Goal: Task Accomplishment & Management: Use online tool/utility

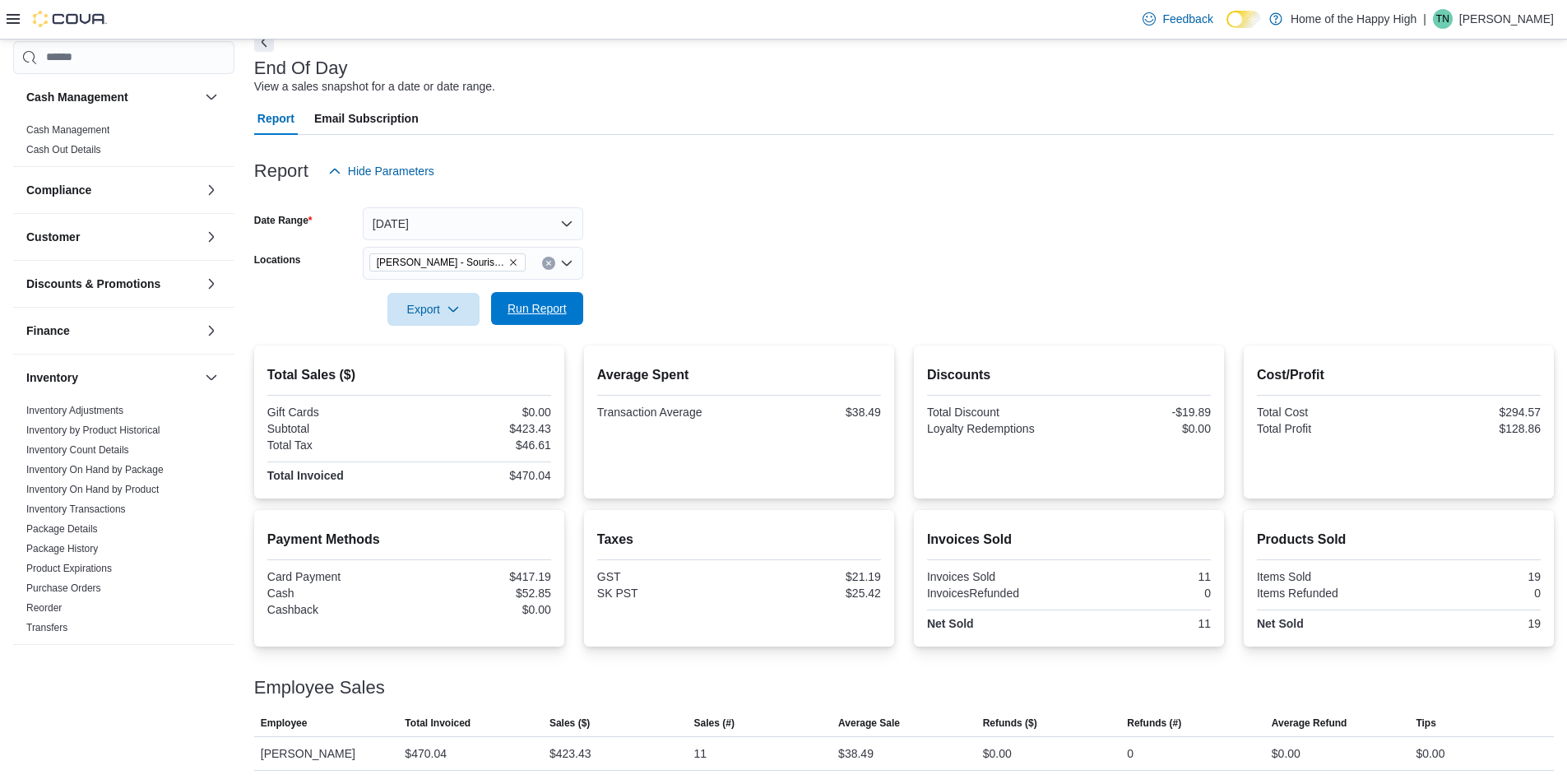
scroll to position [655, 0]
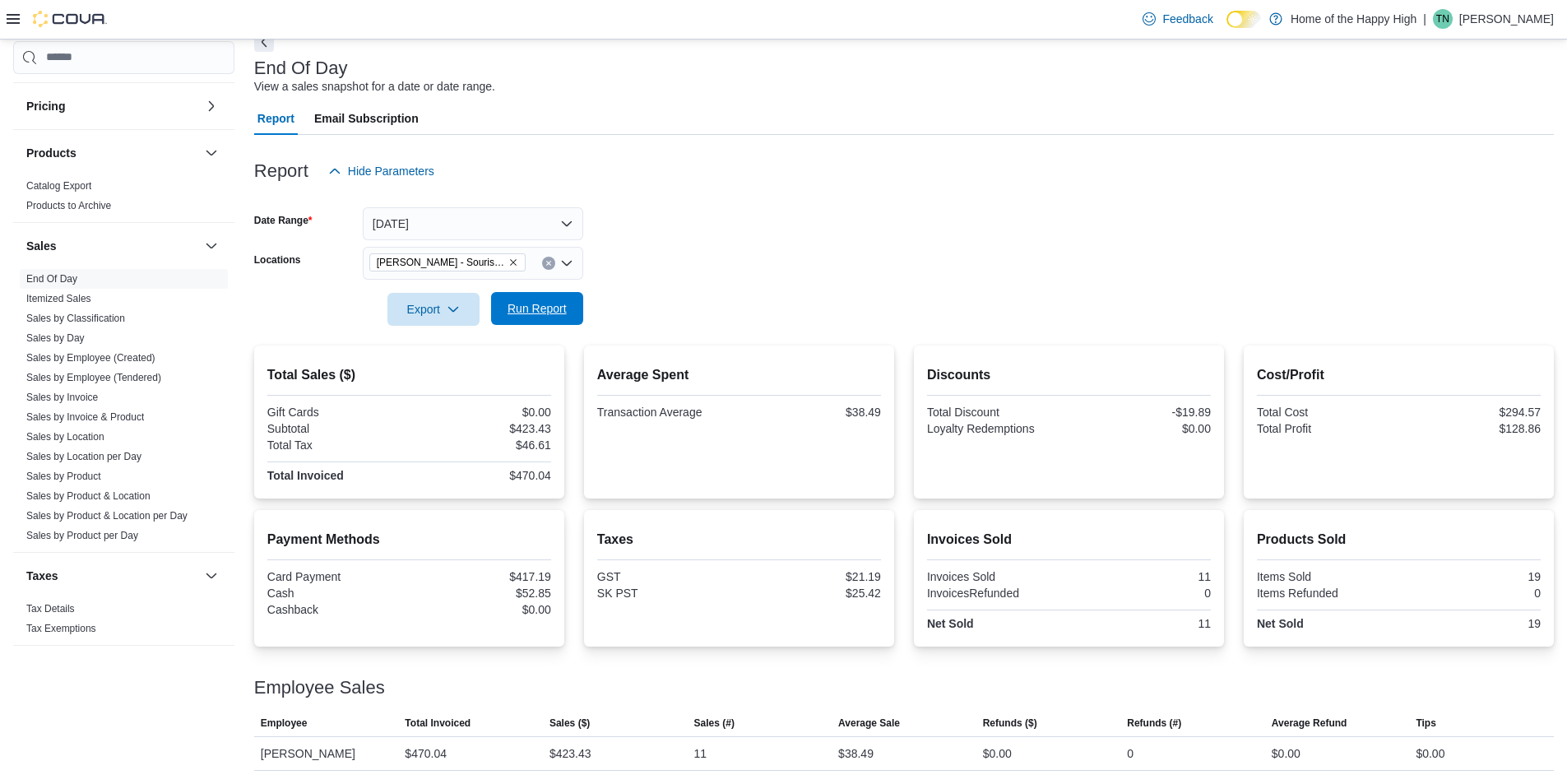
click at [534, 309] on span "Run Report" at bounding box center [538, 309] width 59 height 17
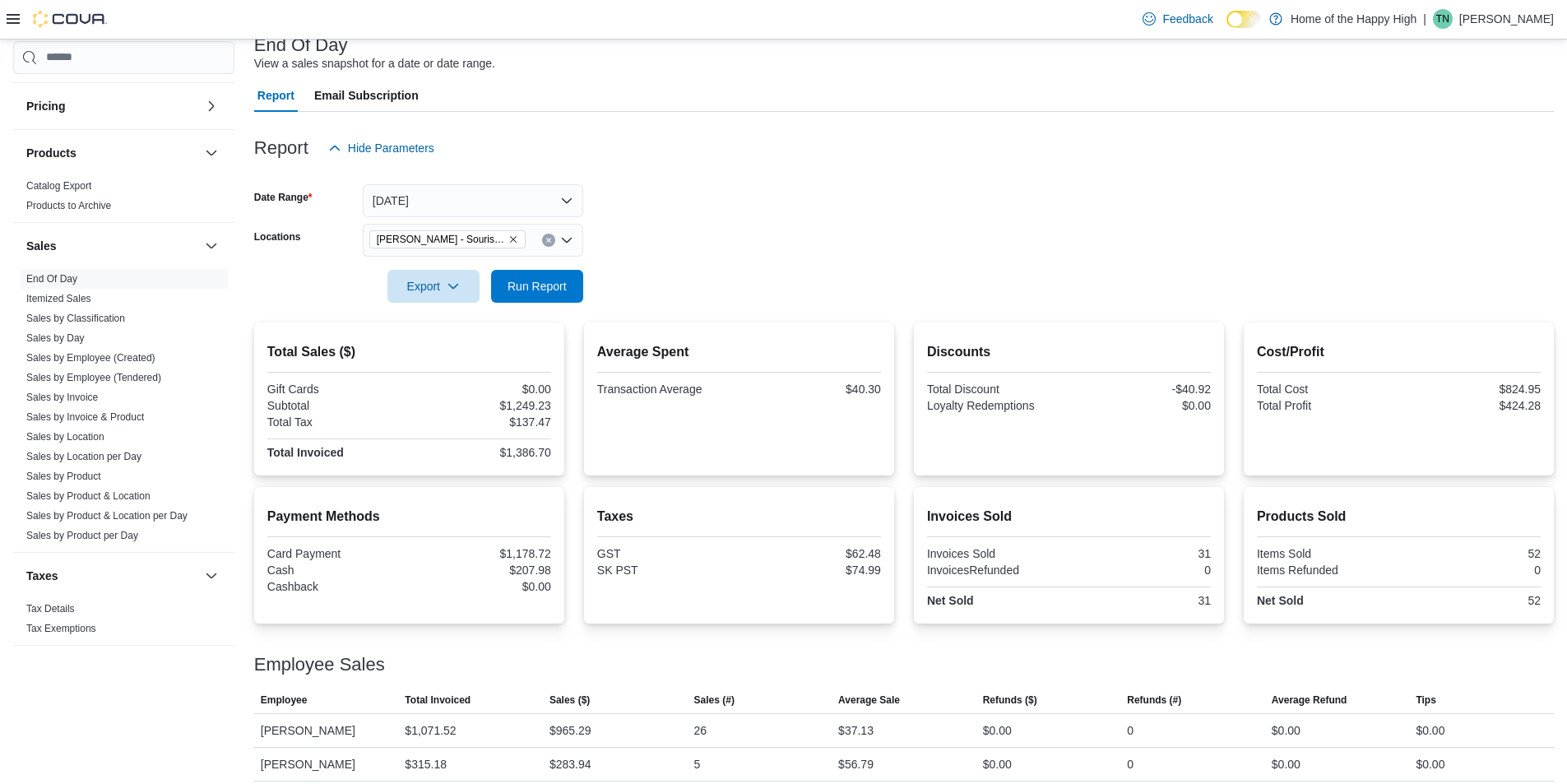
scroll to position [120, 0]
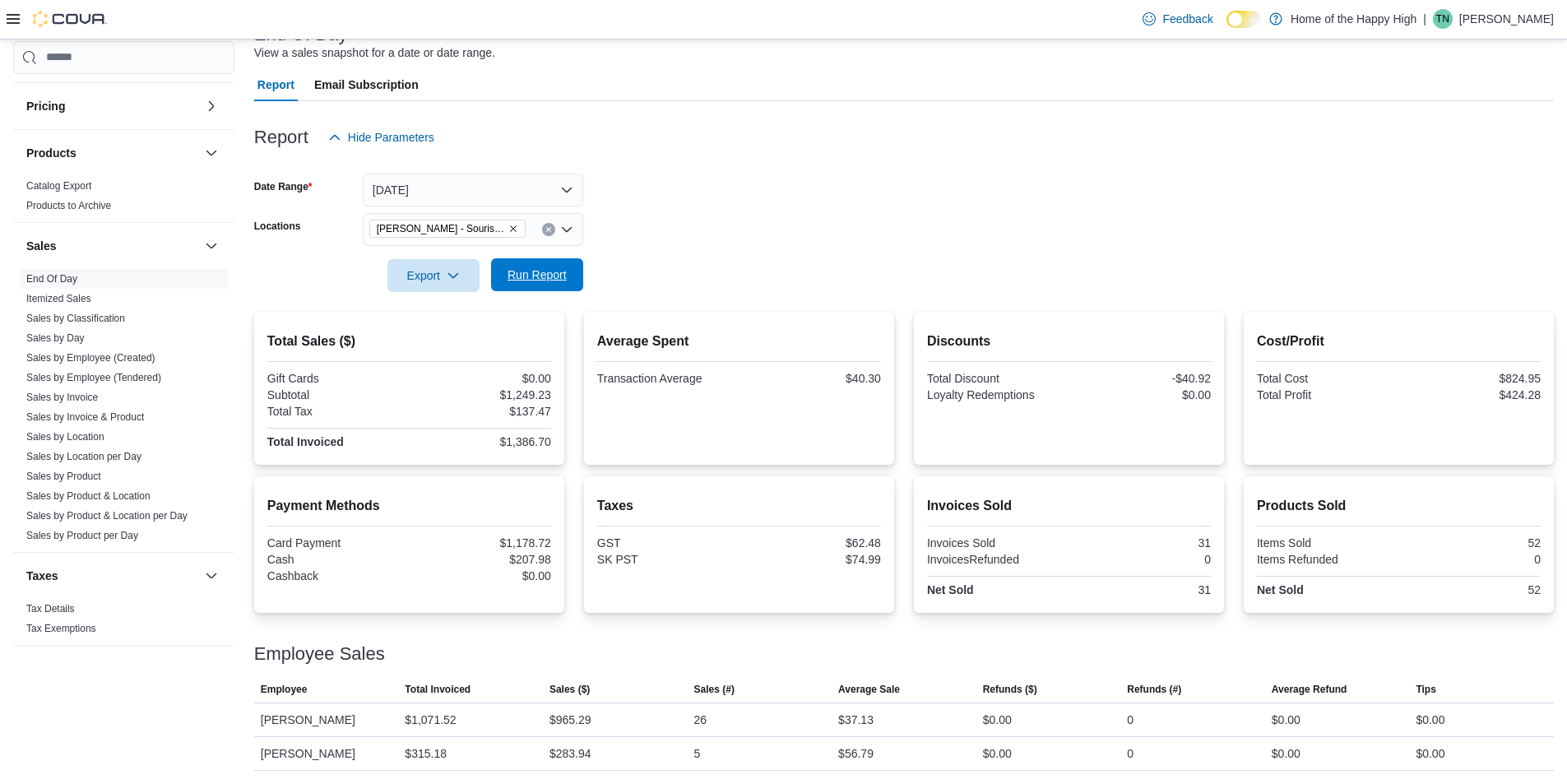
click at [505, 278] on span "Run Report" at bounding box center [537, 274] width 72 height 32
click at [528, 285] on span "Run Report" at bounding box center [537, 274] width 72 height 32
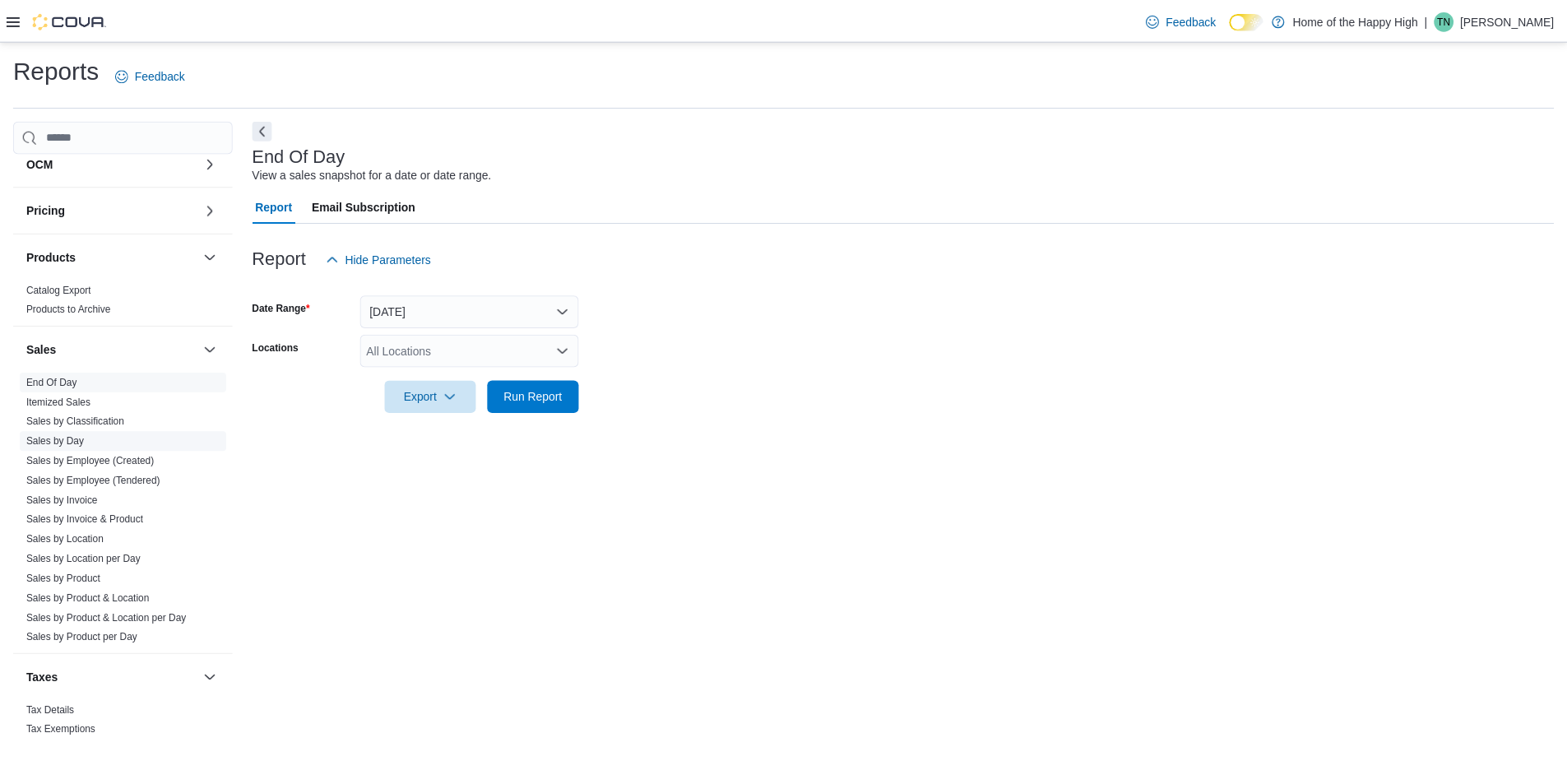
scroll to position [655, 0]
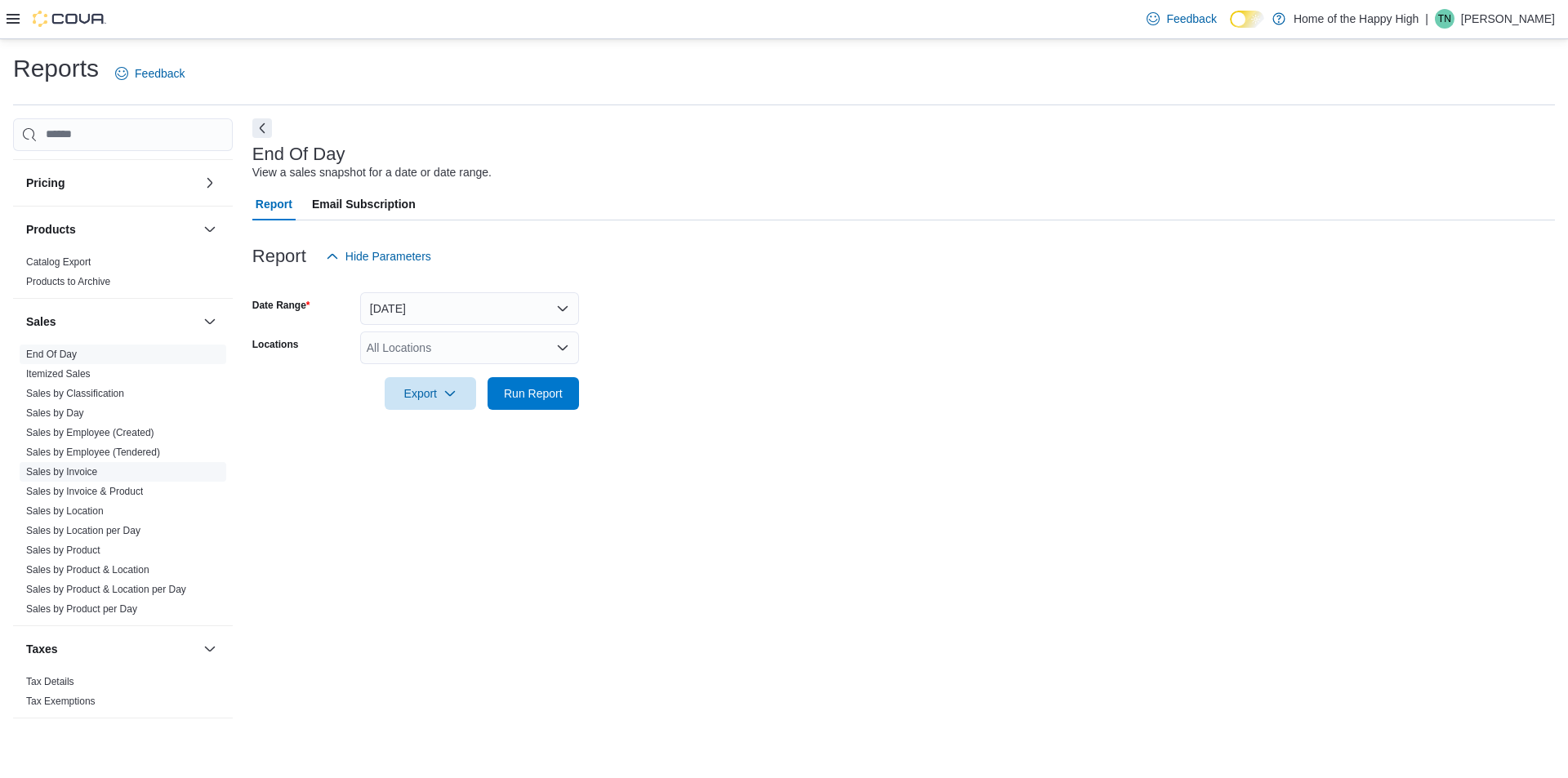
click at [75, 471] on link "Sales by Invoice" at bounding box center [61, 472] width 71 height 11
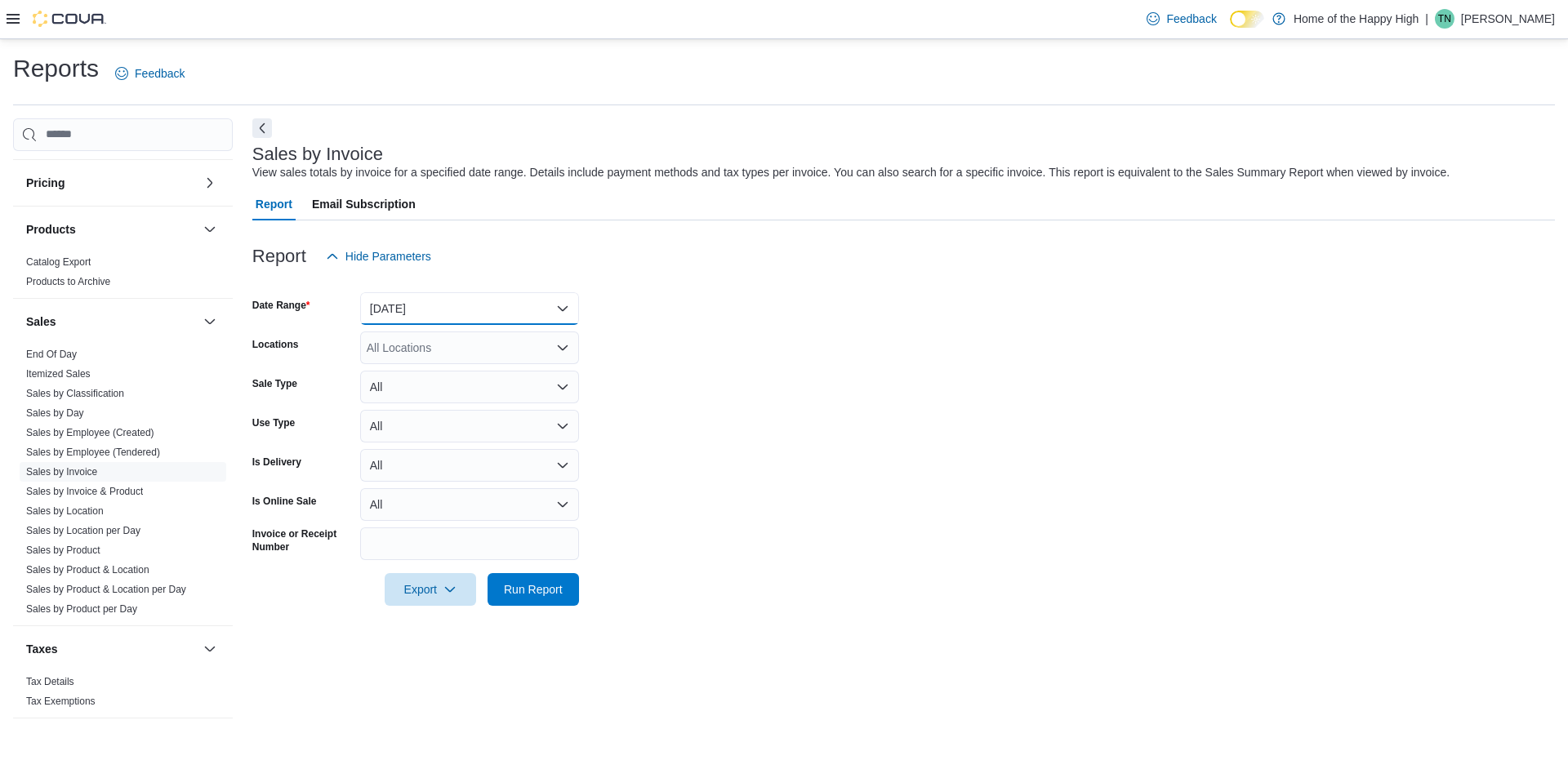
click at [460, 299] on button "[DATE]" at bounding box center [469, 308] width 219 height 32
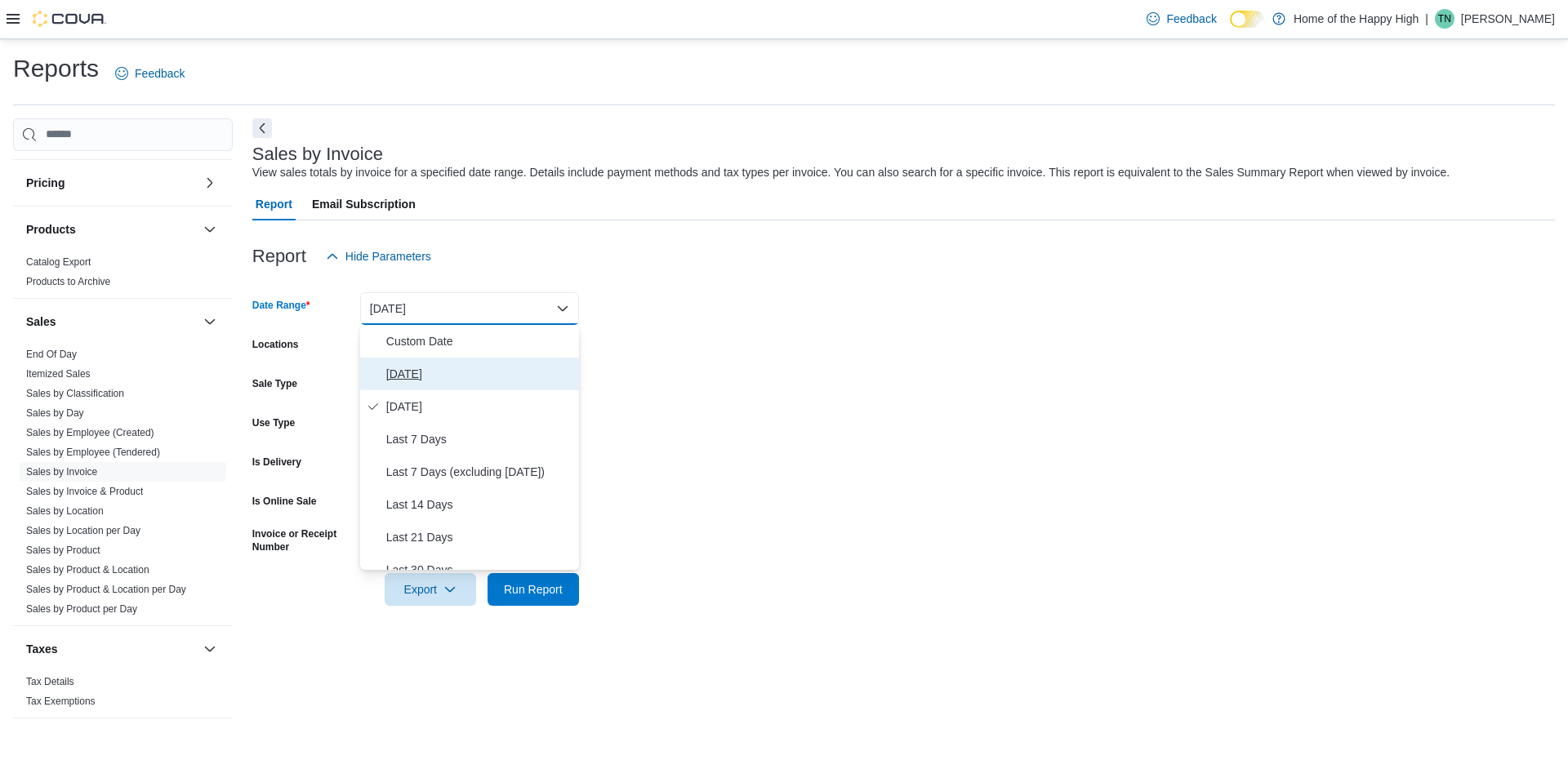
click at [395, 383] on button "[DATE]" at bounding box center [469, 373] width 219 height 32
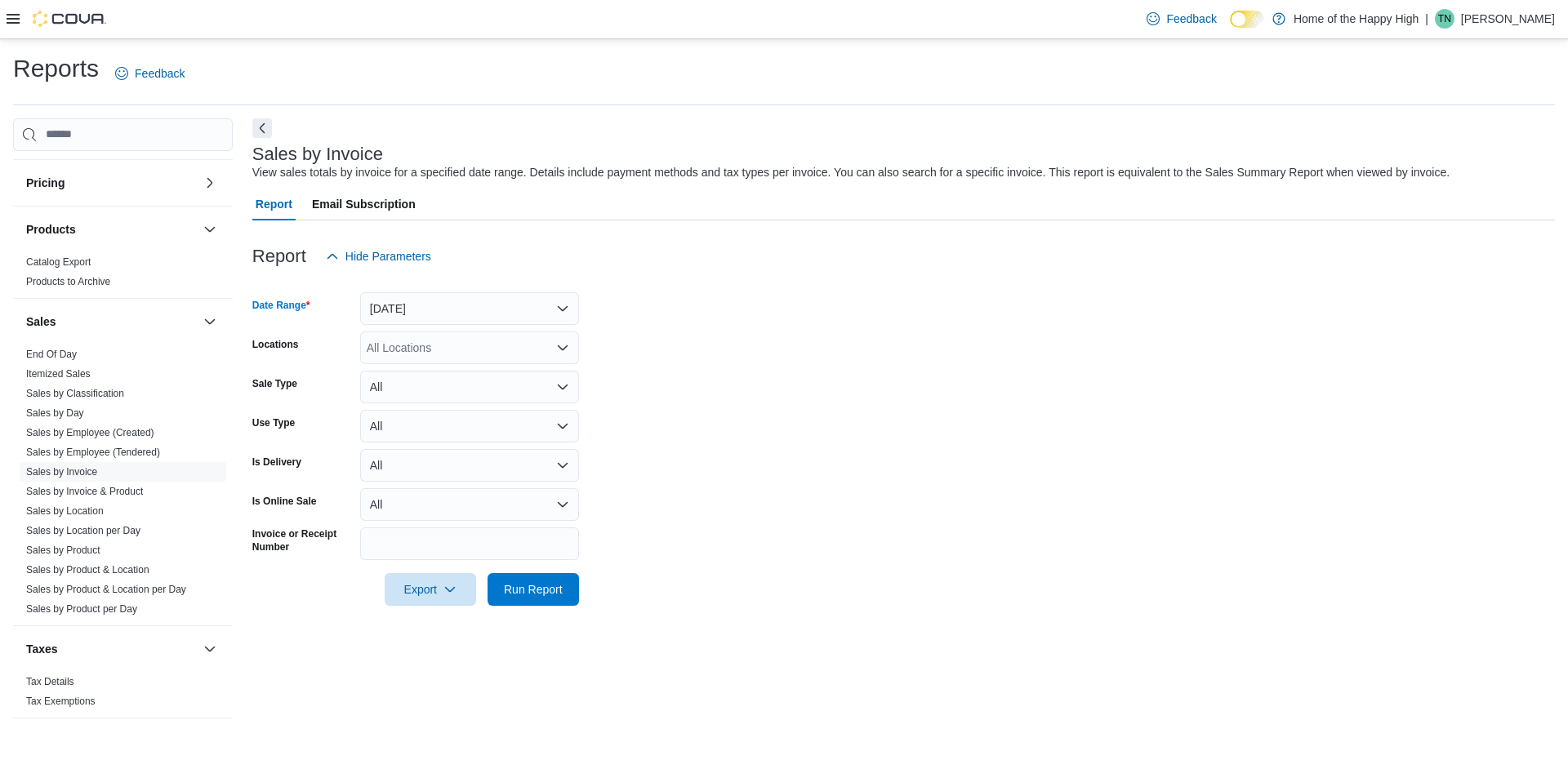
click at [494, 355] on div "All Locations" at bounding box center [469, 347] width 219 height 32
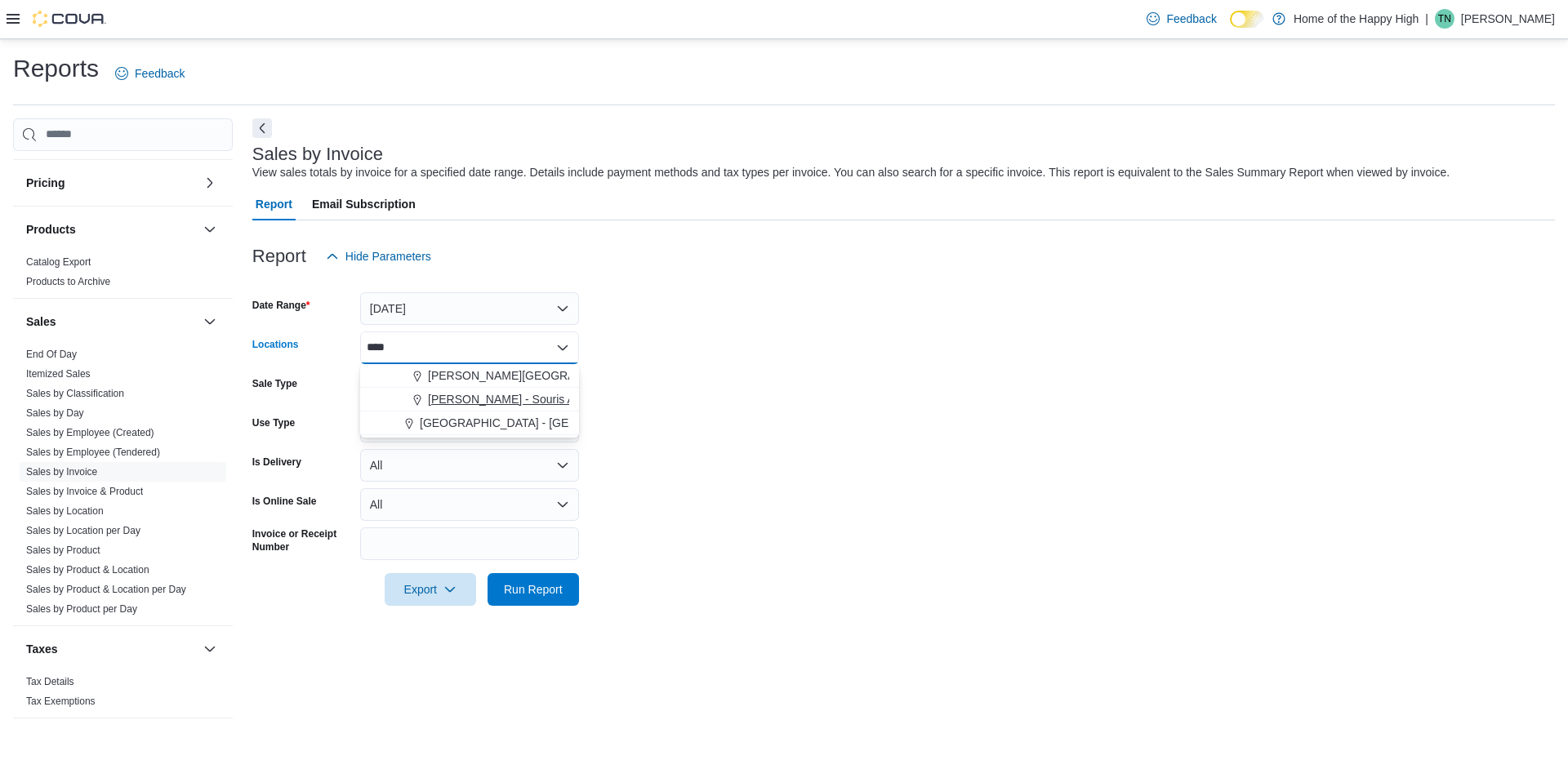
type input "****"
click at [488, 402] on span "[PERSON_NAME] - Souris Avenue - Fire & Flower" at bounding box center [556, 399] width 256 height 17
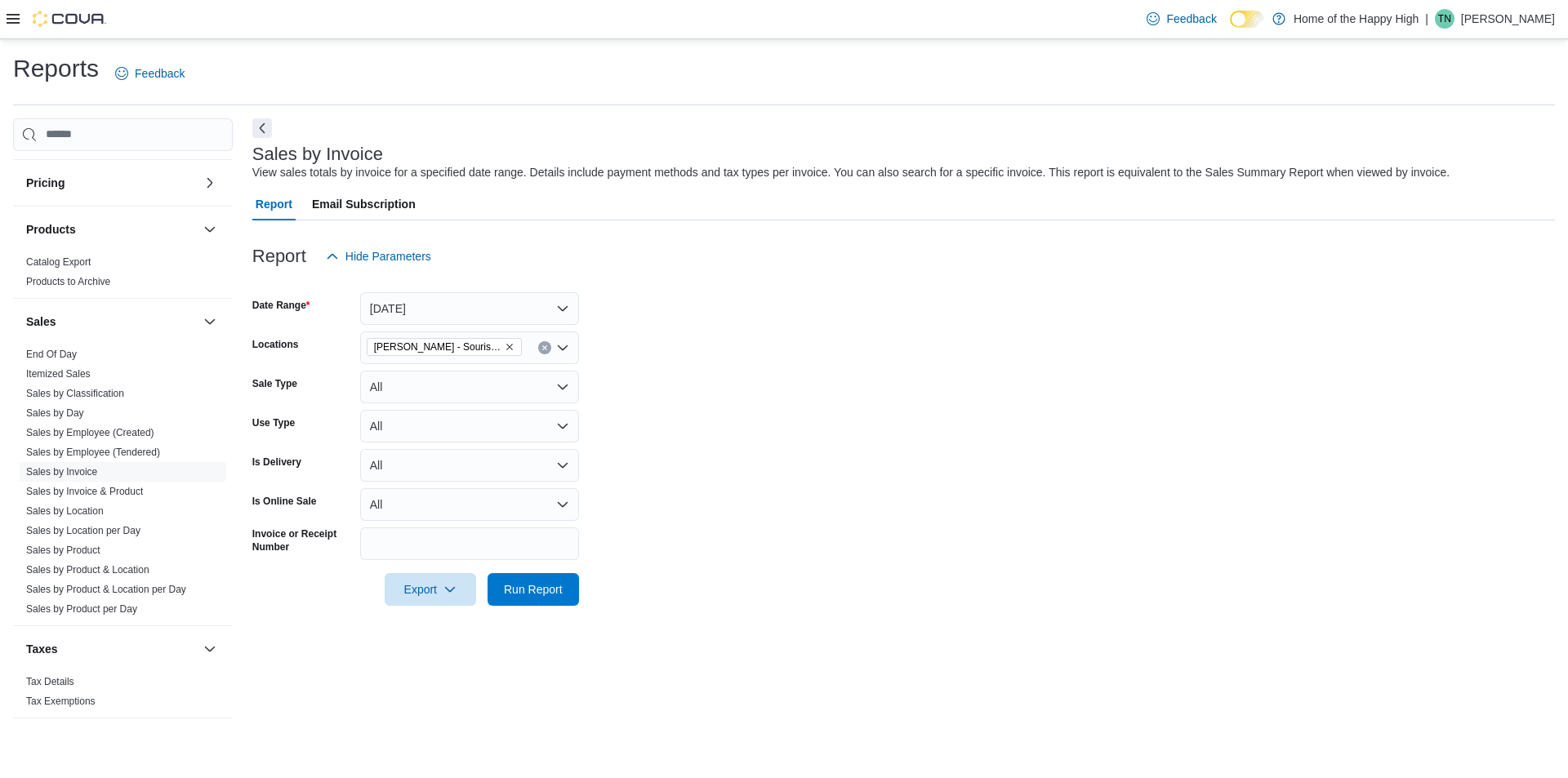
click at [793, 327] on form "Date Range [DATE] Locations [GEOGRAPHIC_DATA] - [GEOGRAPHIC_DATA] - Fire & Flow…" at bounding box center [903, 439] width 1302 height 333
click at [532, 590] on span "Run Report" at bounding box center [534, 589] width 59 height 17
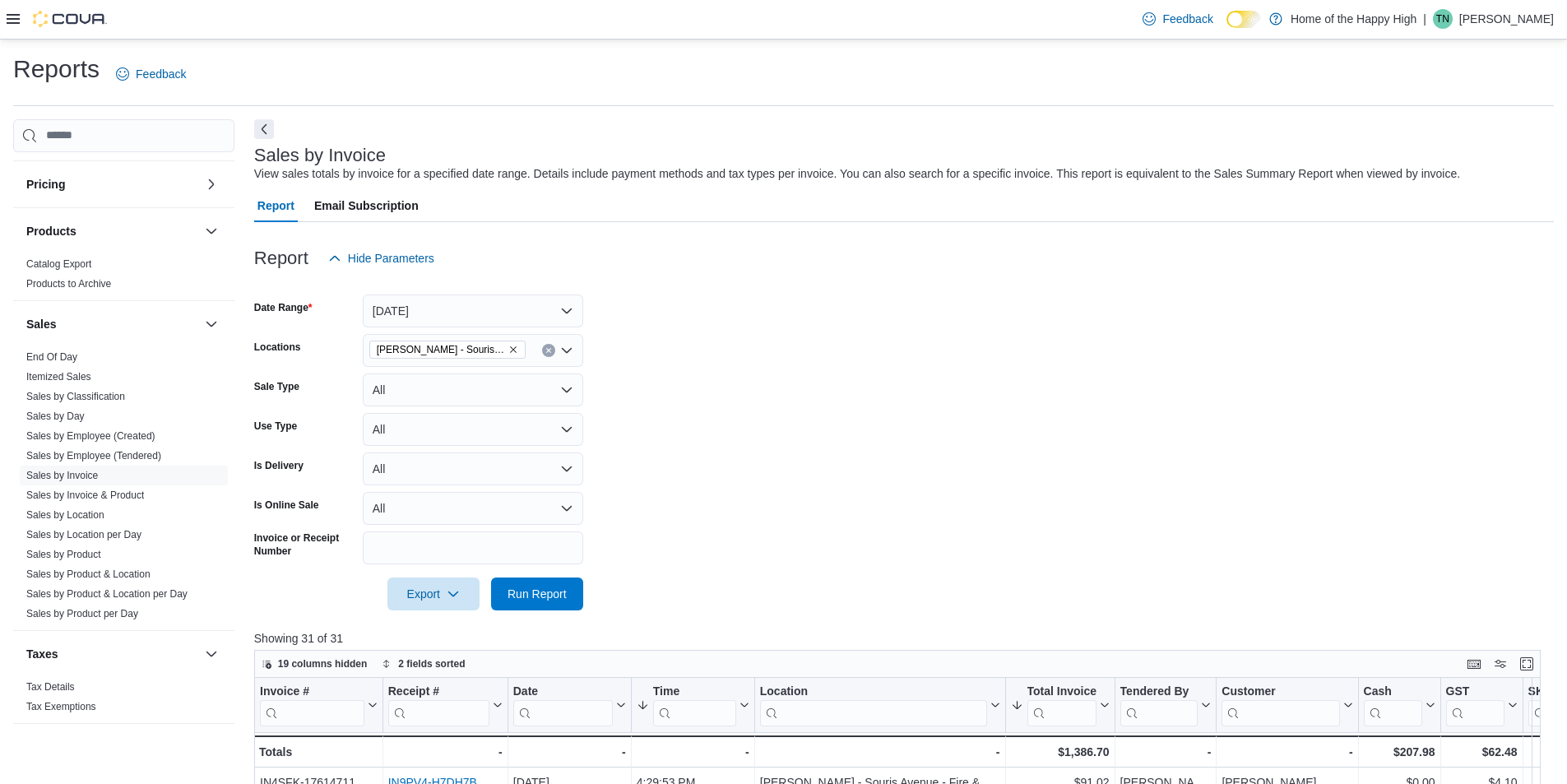
scroll to position [506, 0]
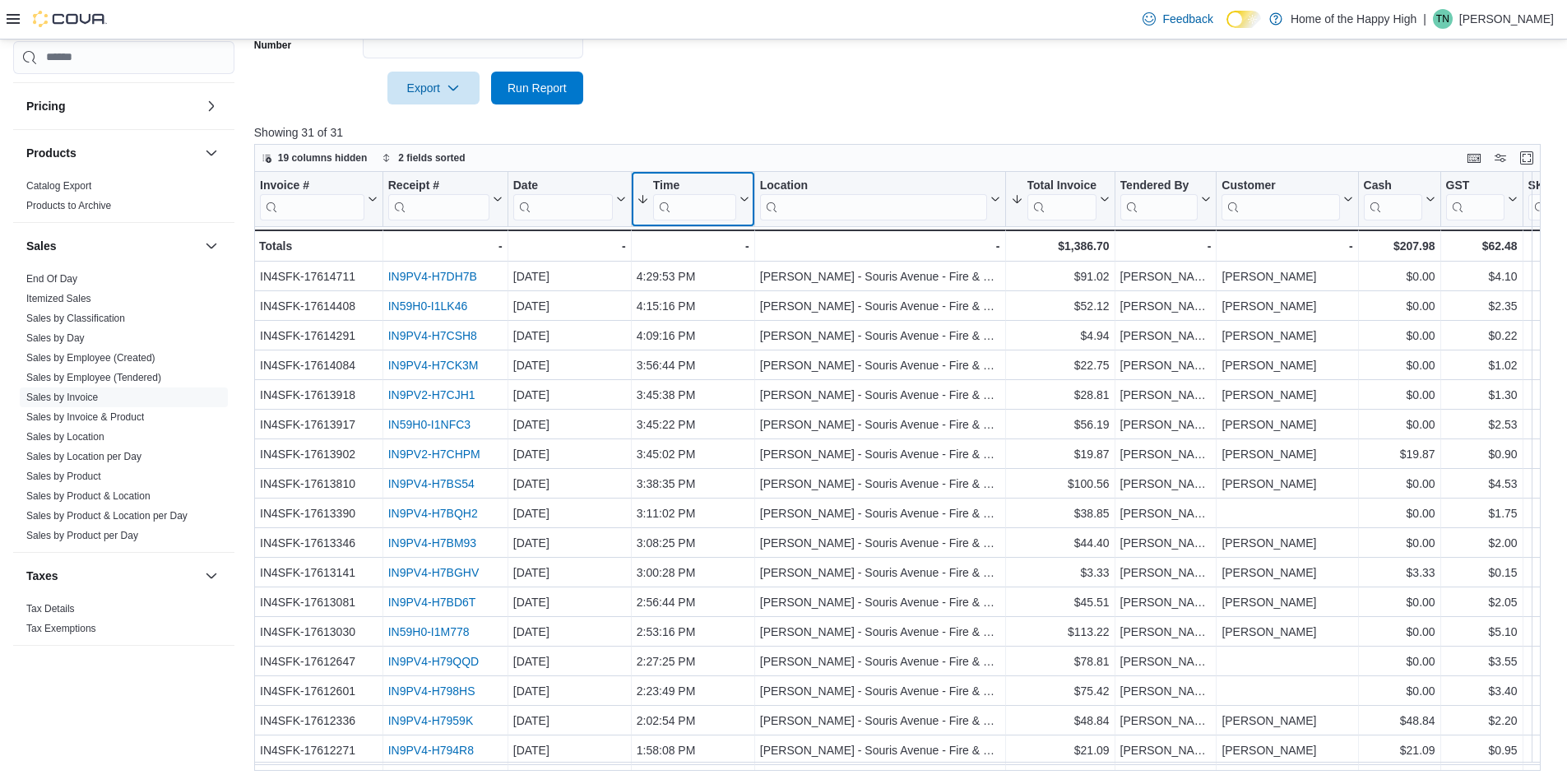
click at [741, 199] on icon at bounding box center [743, 198] width 13 height 10
click at [718, 278] on span "Sort High-Low" at bounding box center [704, 281] width 62 height 13
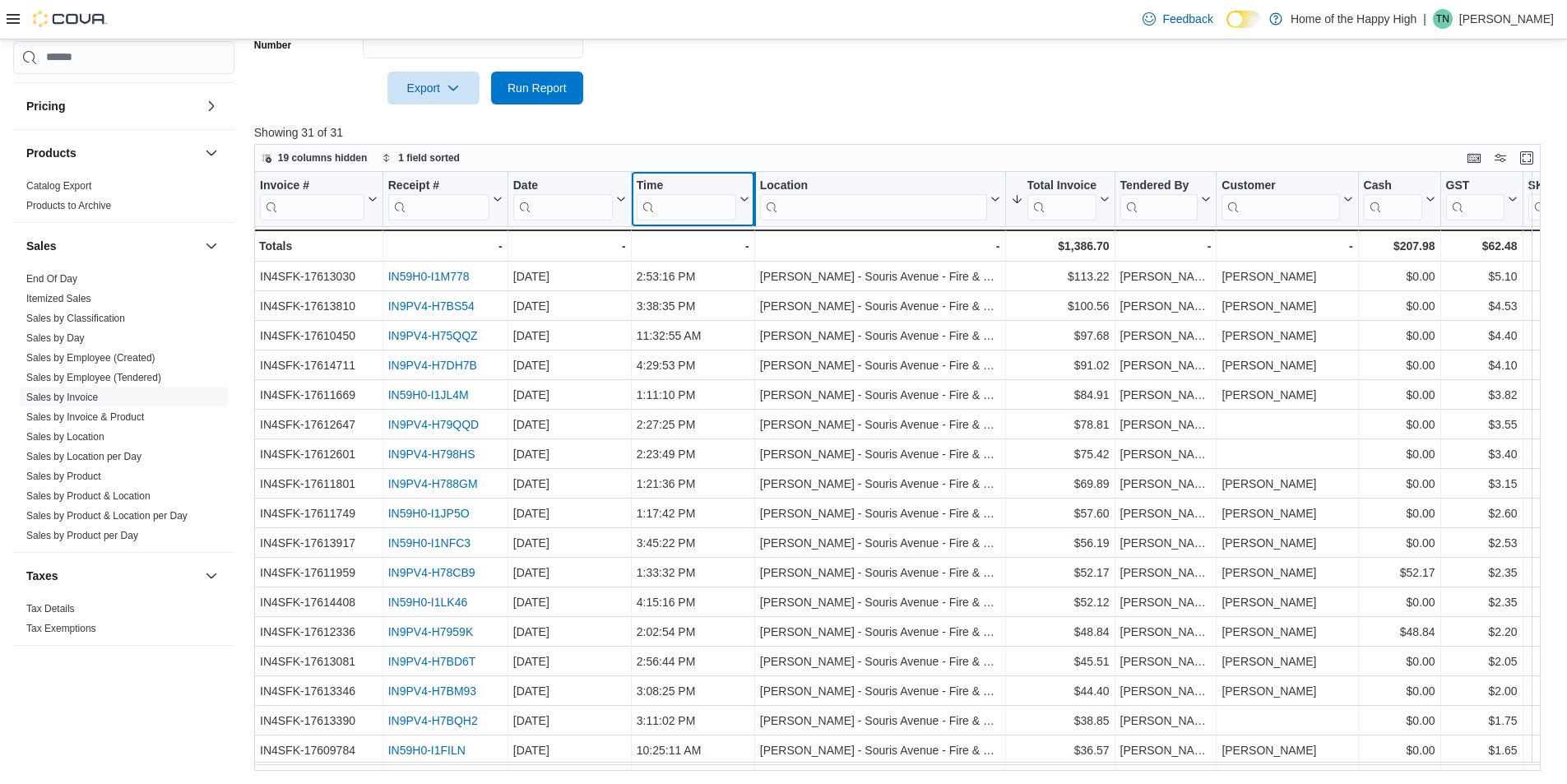
click at [748, 198] on div at bounding box center [755, 198] width 13 height 55
click at [738, 199] on icon at bounding box center [743, 198] width 13 height 10
click at [703, 262] on span "Sort Low-High" at bounding box center [704, 261] width 62 height 13
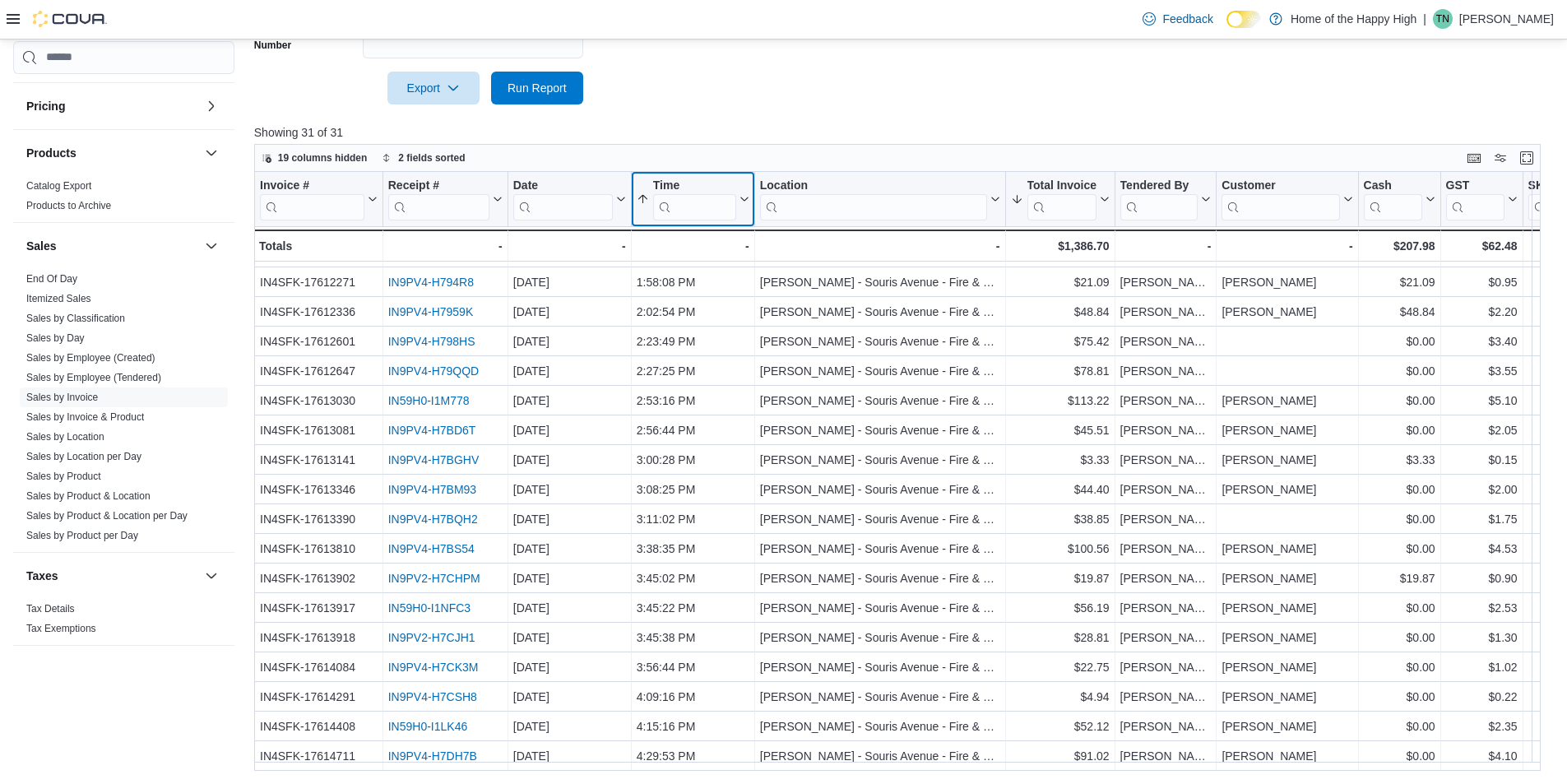
scroll to position [0, 0]
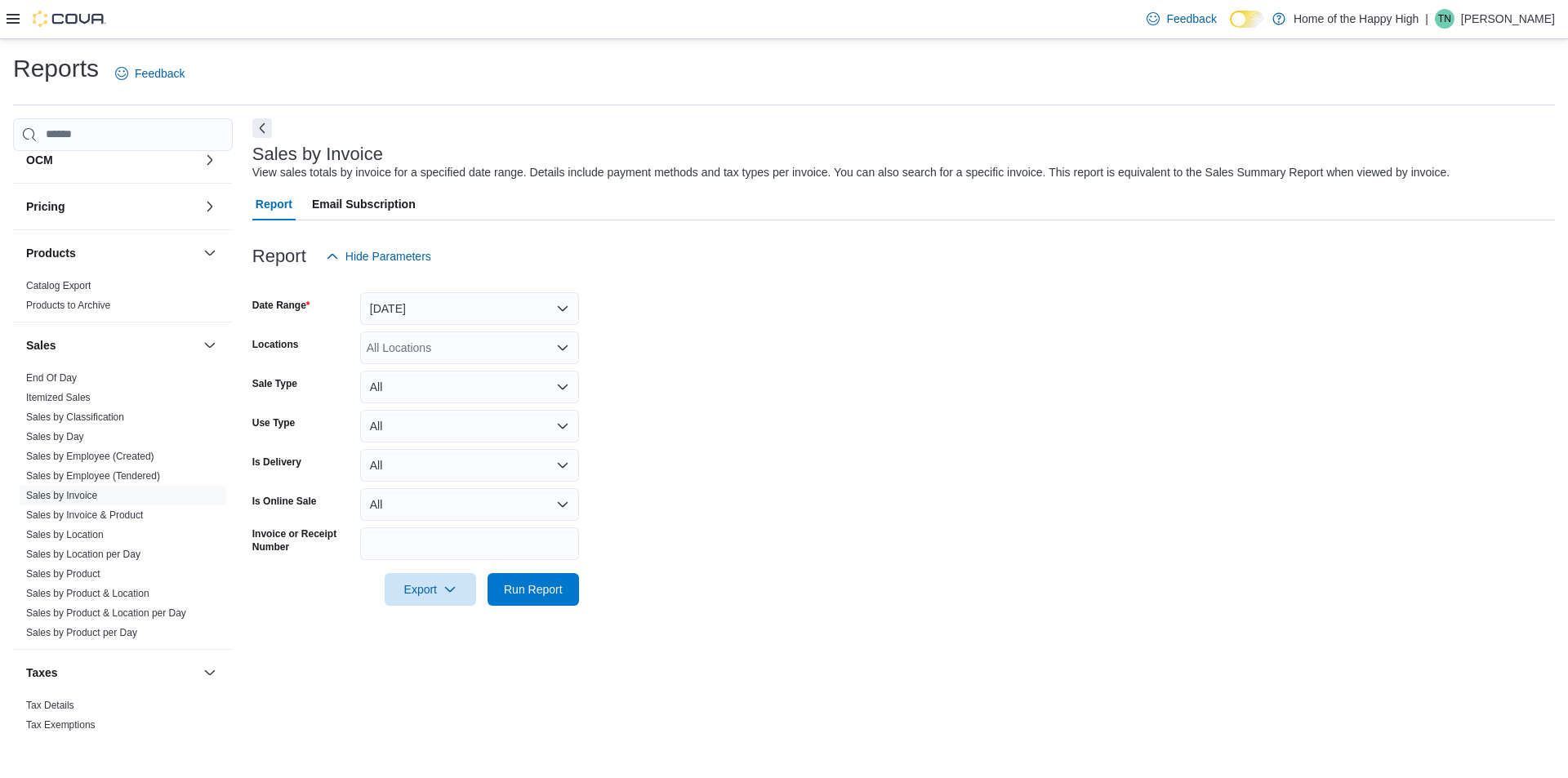
scroll to position [650, 0]
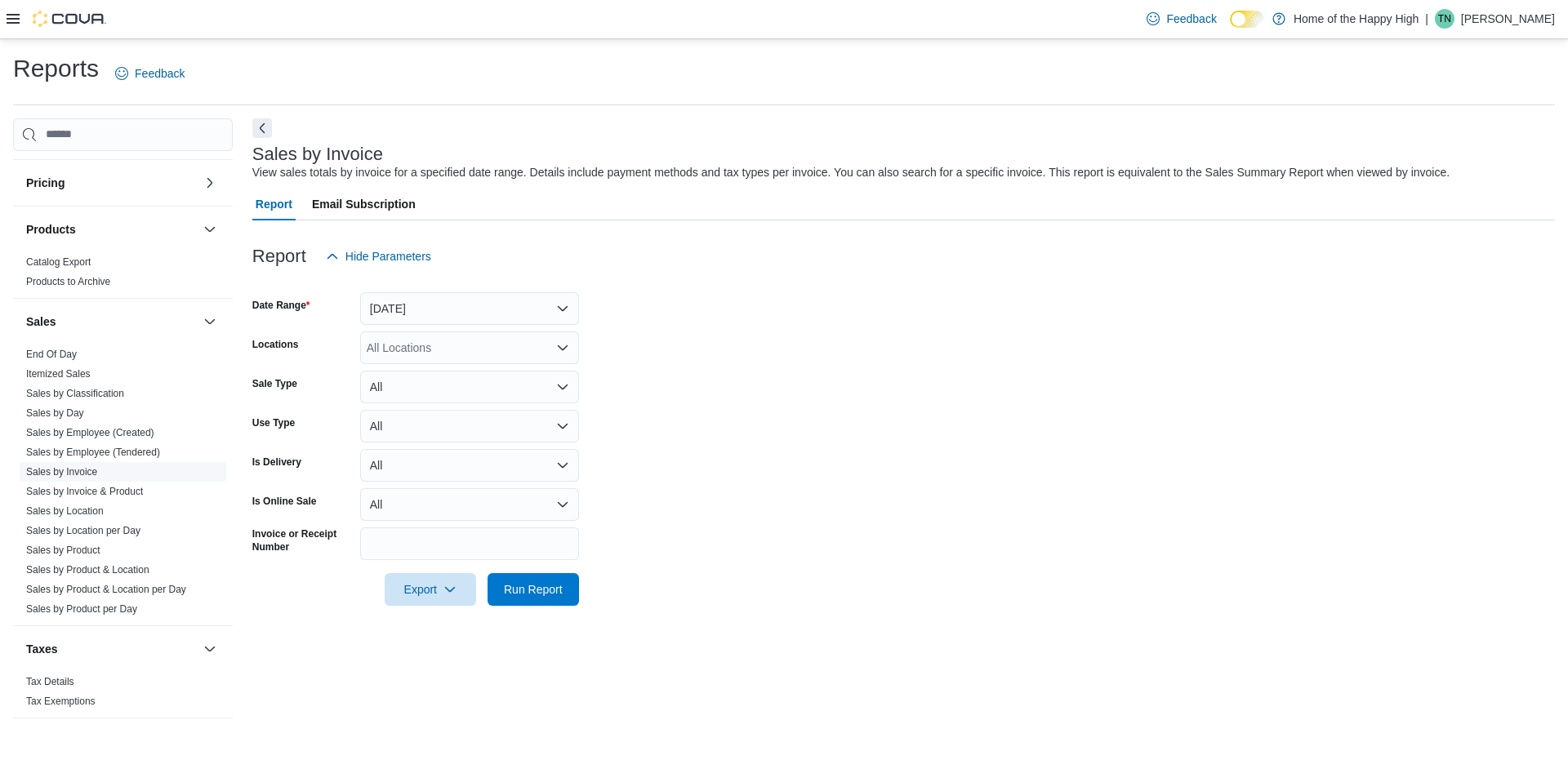
click at [72, 471] on link "Sales by Invoice" at bounding box center [61, 472] width 71 height 11
click at [476, 312] on button "[DATE]" at bounding box center [469, 308] width 219 height 32
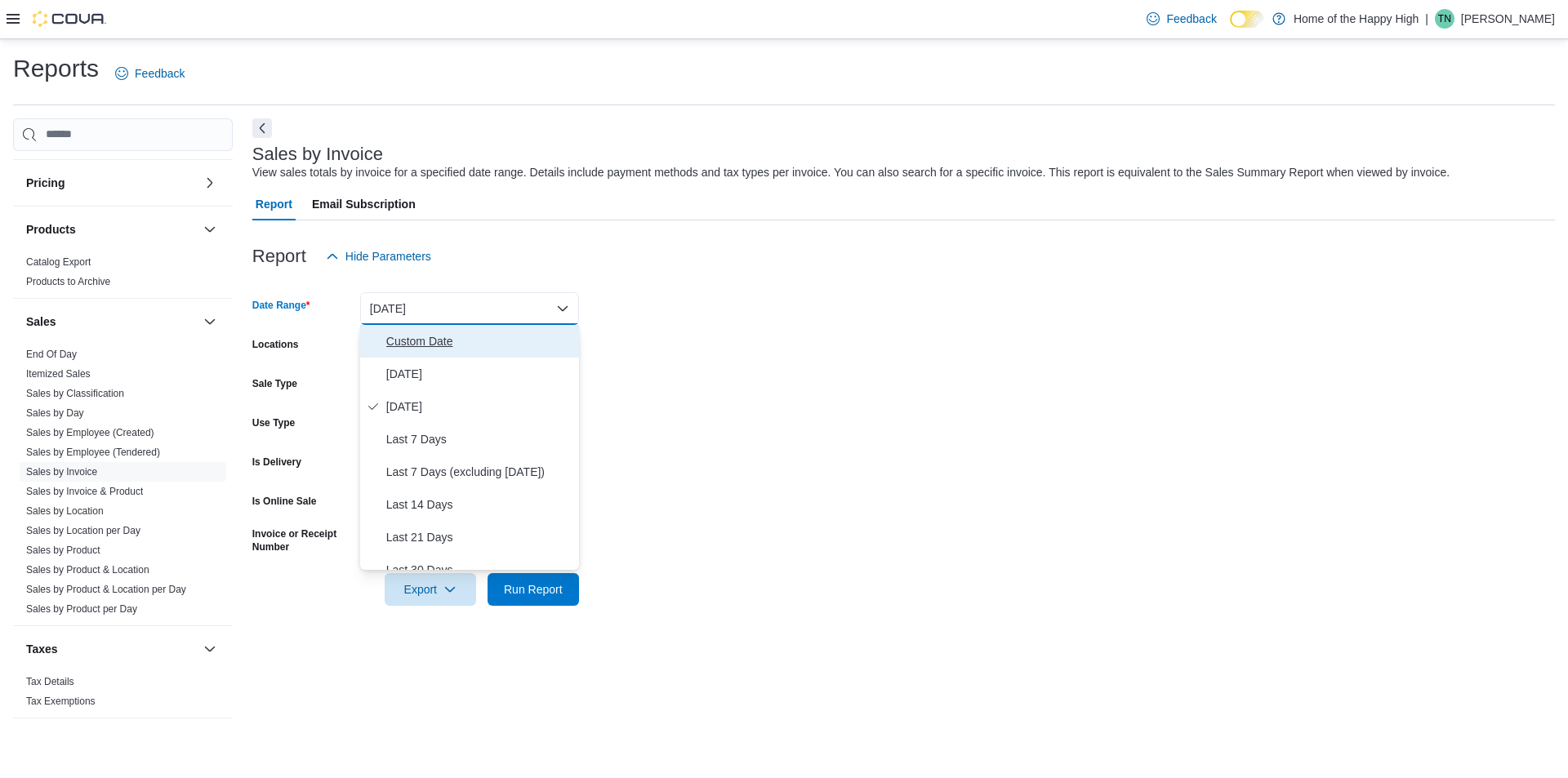
click at [414, 345] on span "Custom Date" at bounding box center [479, 340] width 186 height 19
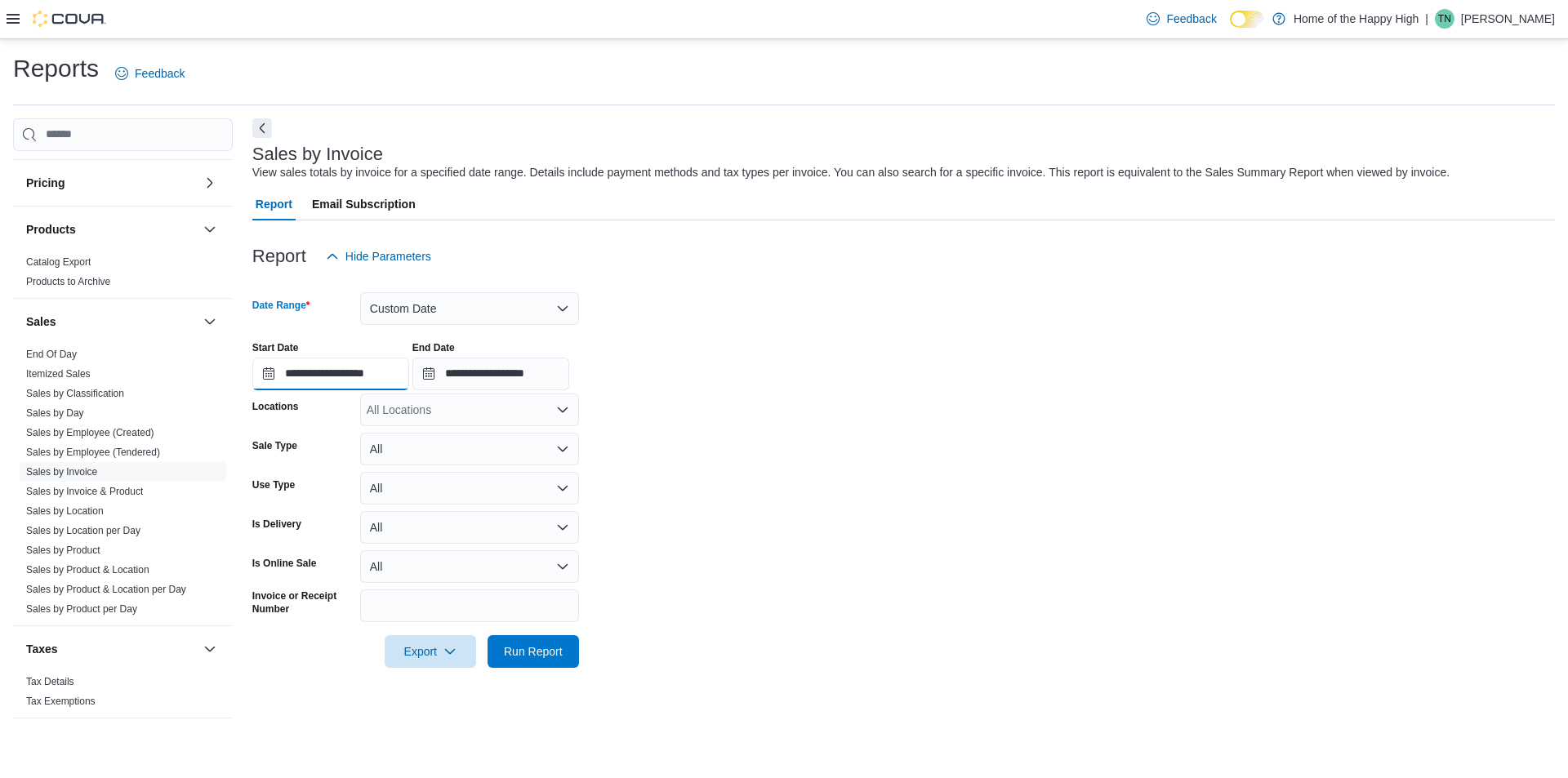
click at [360, 368] on input "**********" at bounding box center [330, 373] width 156 height 32
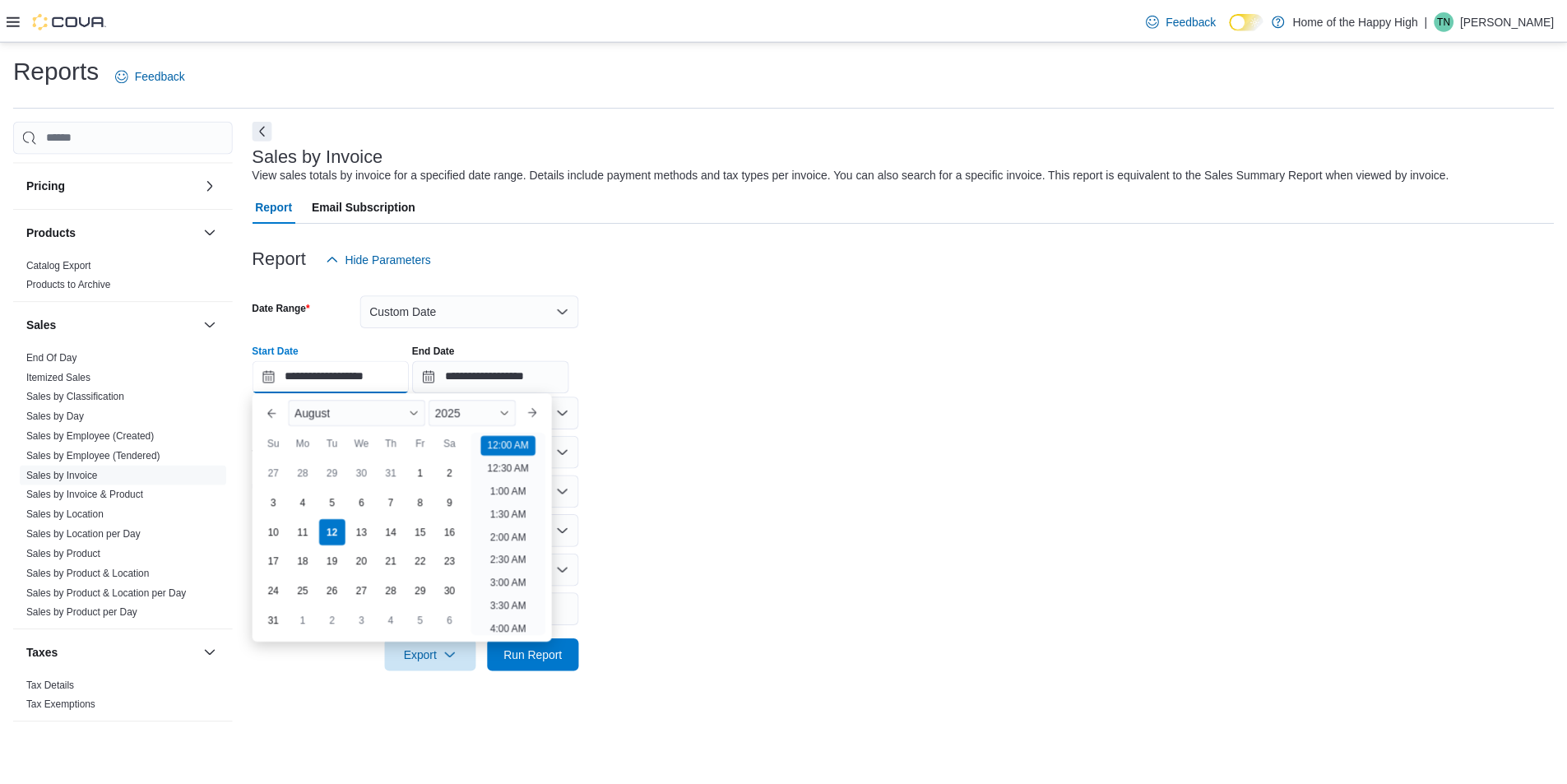
scroll to position [51, 0]
click at [363, 371] on input "**********" at bounding box center [333, 376] width 158 height 32
click at [429, 276] on div at bounding box center [910, 284] width 1312 height 19
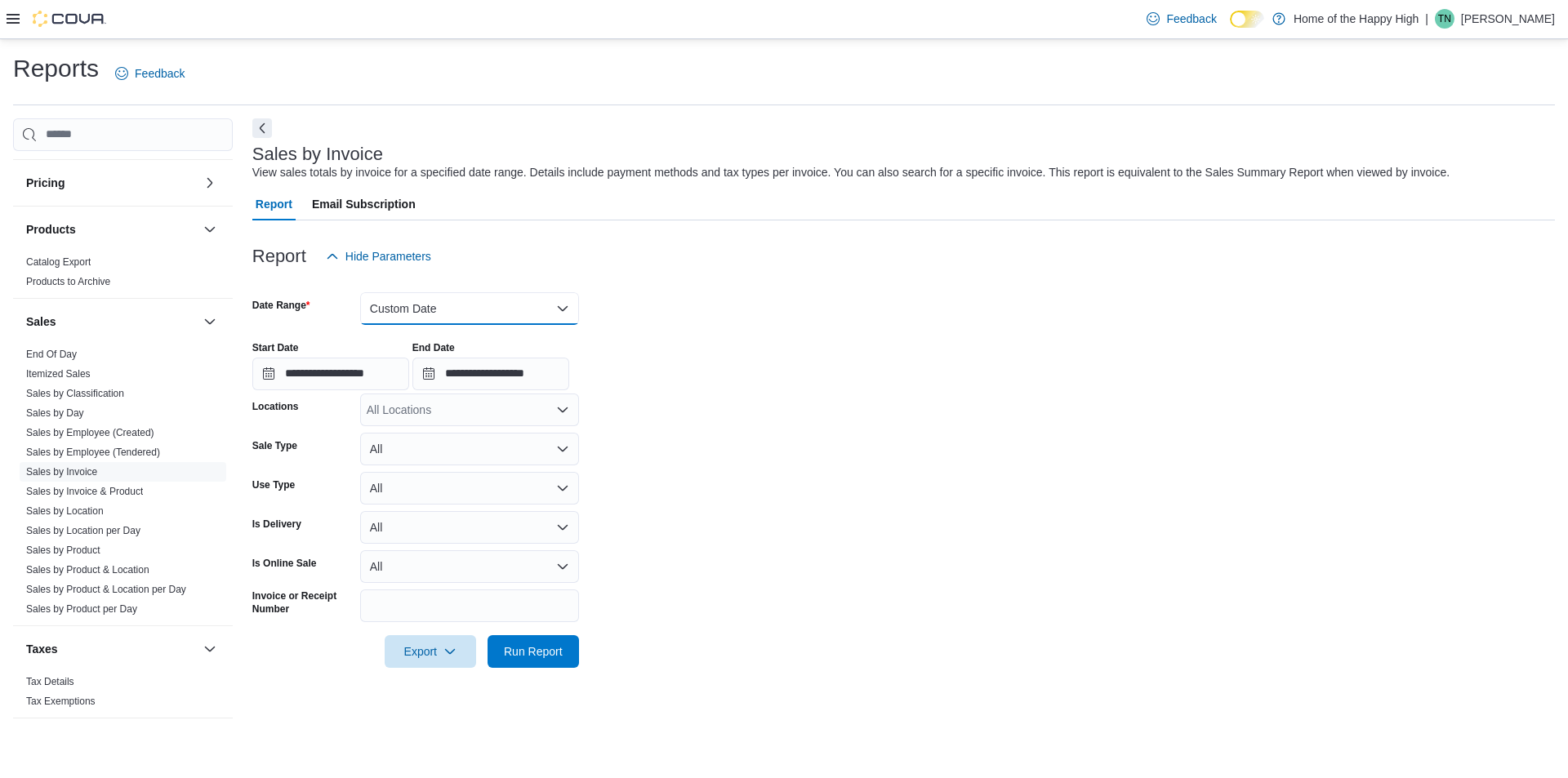
click at [418, 304] on button "Custom Date" at bounding box center [469, 308] width 219 height 32
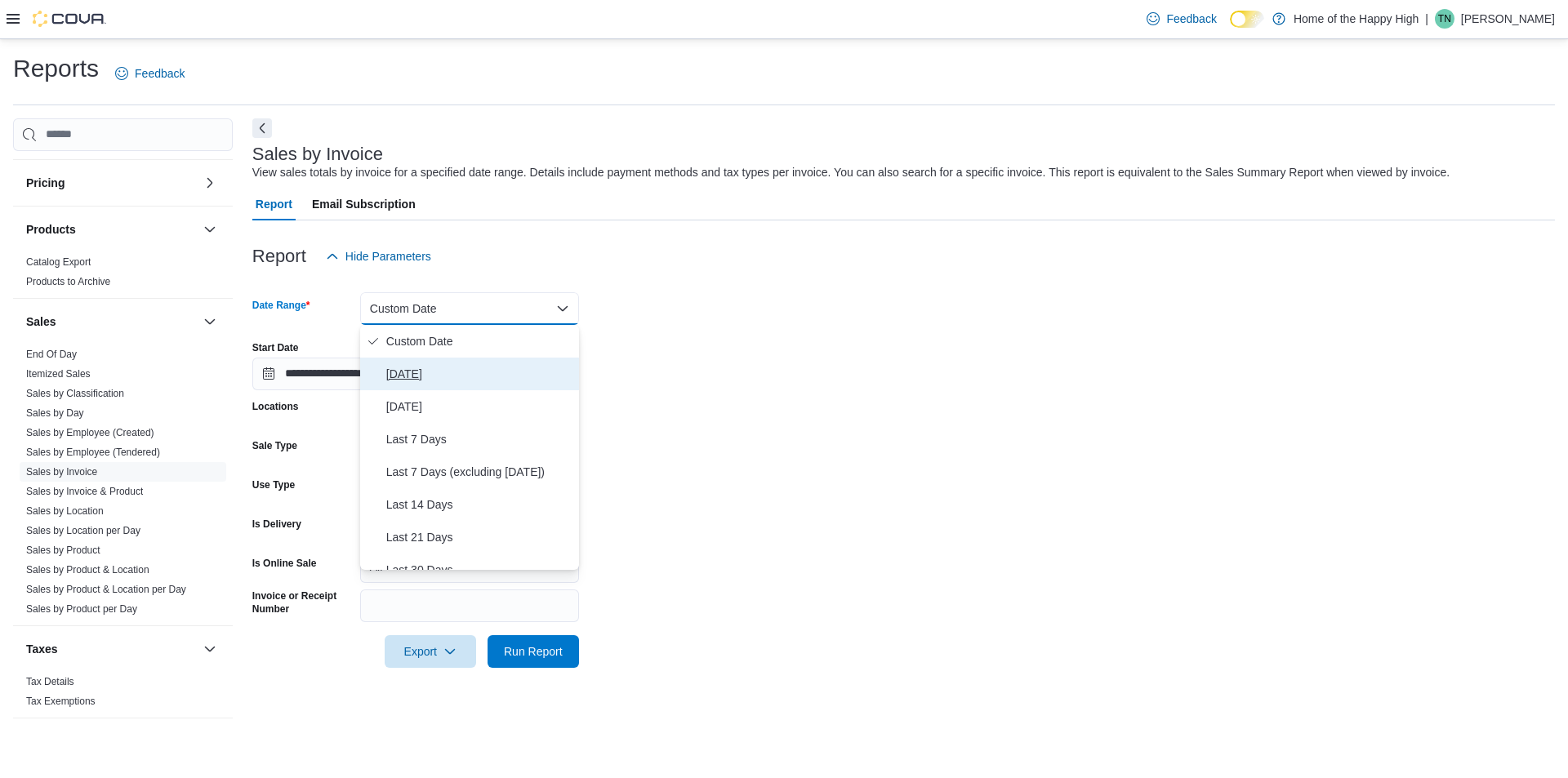
click at [397, 370] on span "[DATE]" at bounding box center [479, 373] width 186 height 19
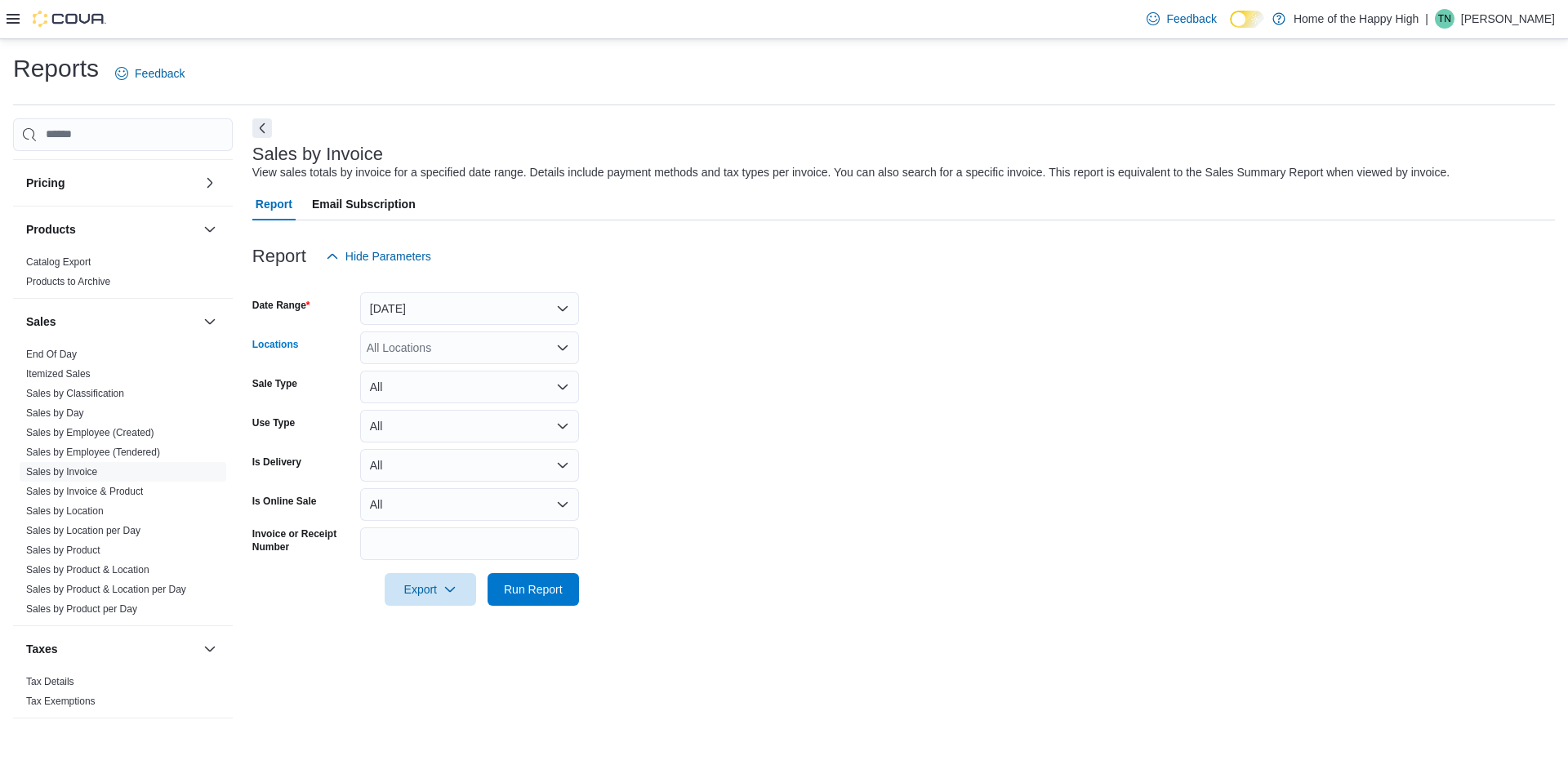
click at [516, 337] on div "All Locations" at bounding box center [469, 347] width 219 height 32
type input "****"
click at [517, 396] on span "[PERSON_NAME] - Souris Avenue - Fire & Flower" at bounding box center [556, 399] width 256 height 17
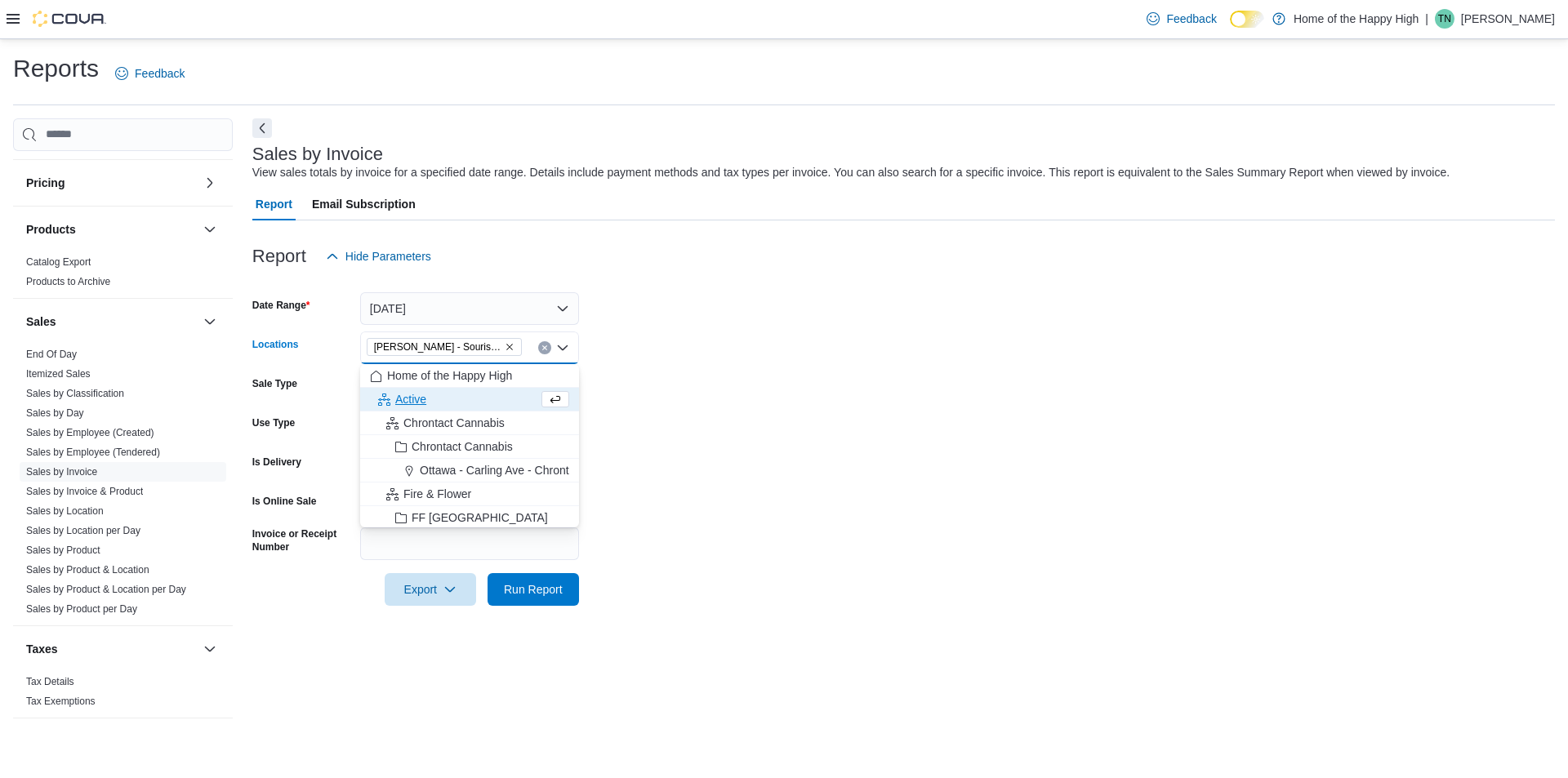
click at [724, 402] on form "Date Range Today Locations Estevan - Souris Avenue - Fire & Flower Combo box. S…" at bounding box center [903, 439] width 1302 height 333
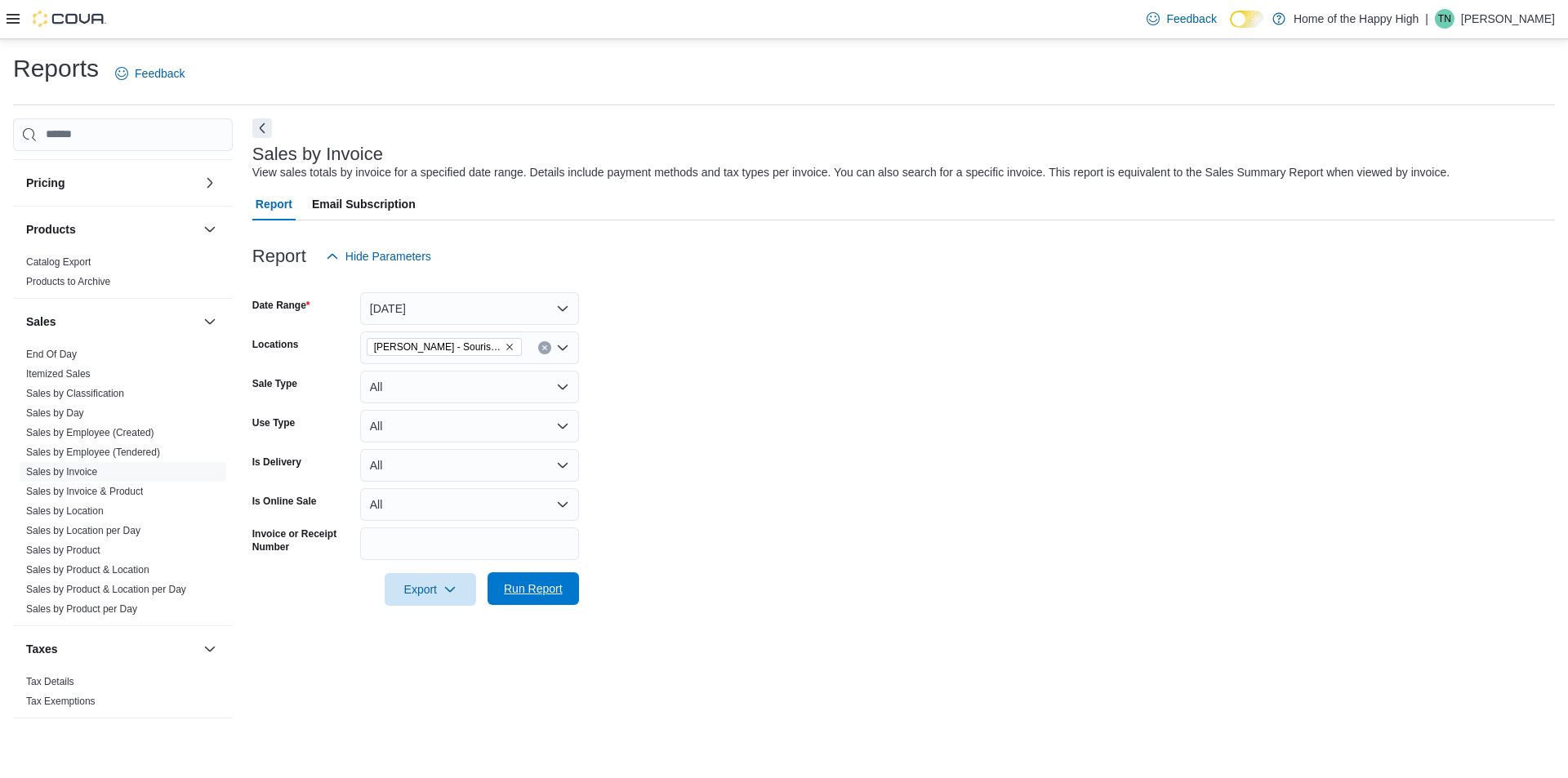
click at [542, 589] on span "Run Report" at bounding box center [534, 589] width 59 height 17
